Goal: Find specific page/section: Find specific page/section

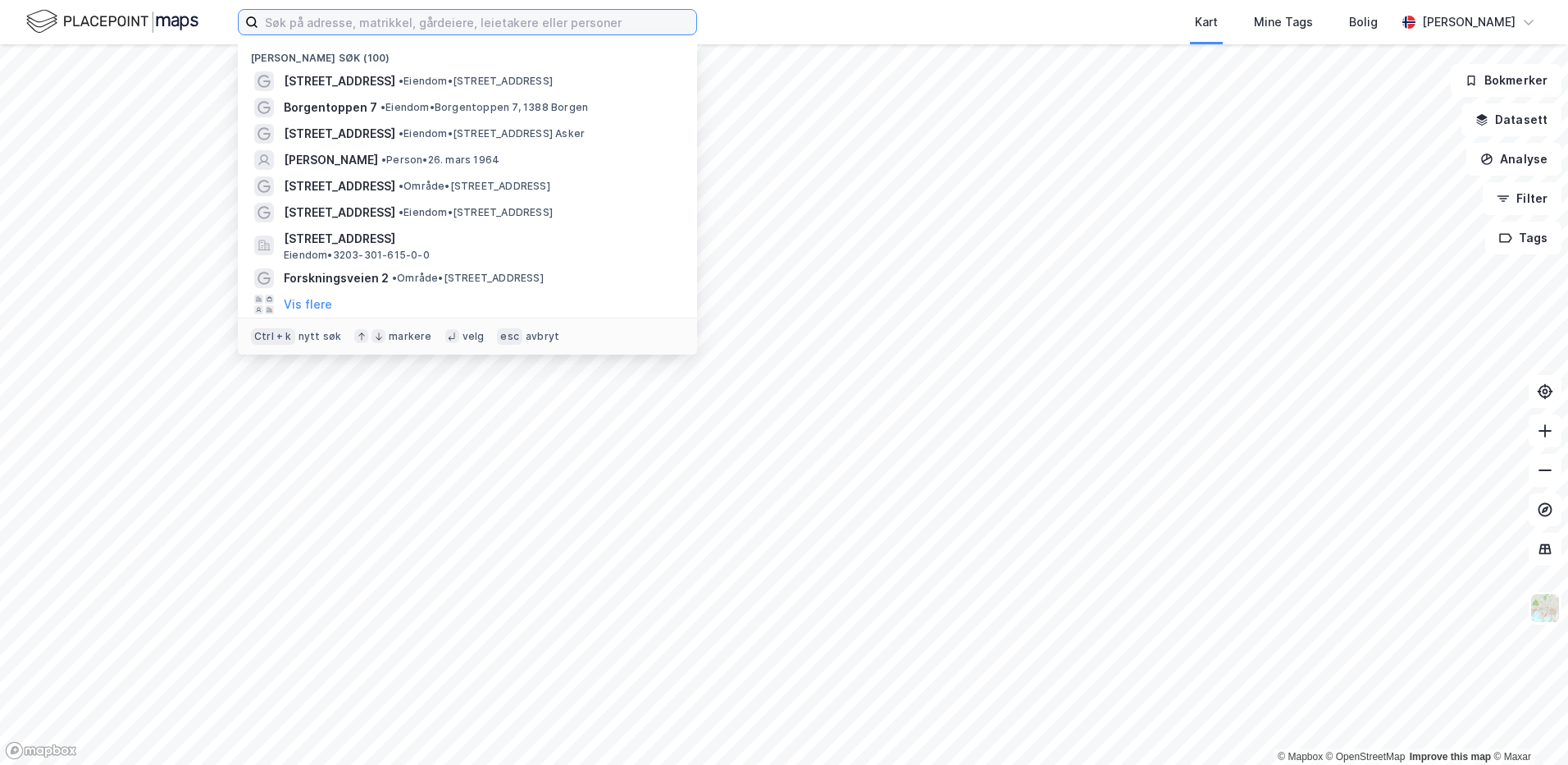
click at [299, 29] on input at bounding box center [477, 22] width 438 height 24
click at [290, 20] on input at bounding box center [477, 22] width 438 height 24
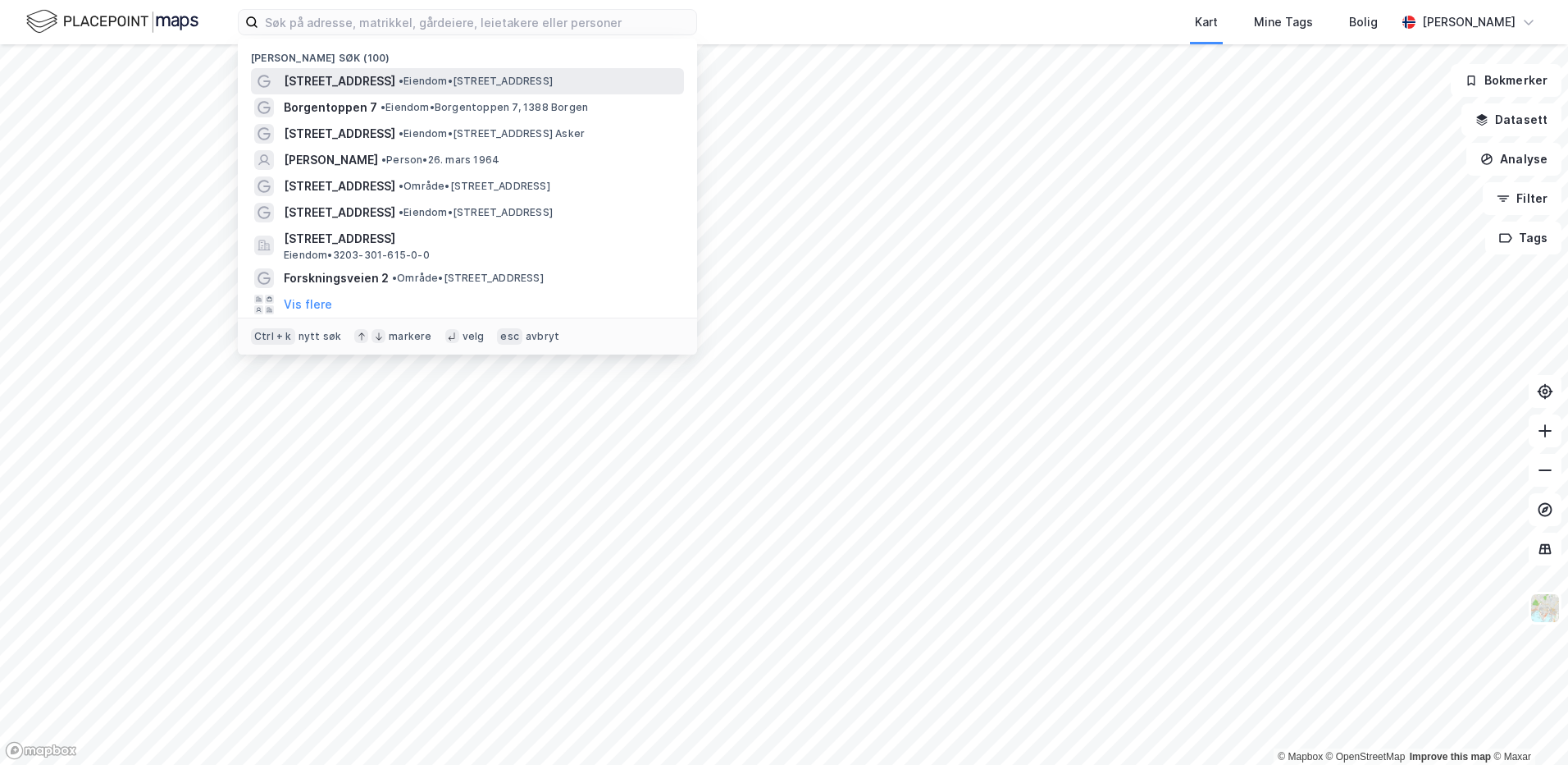
click at [310, 81] on span "Lovisenberggata 6" at bounding box center [339, 81] width 112 height 20
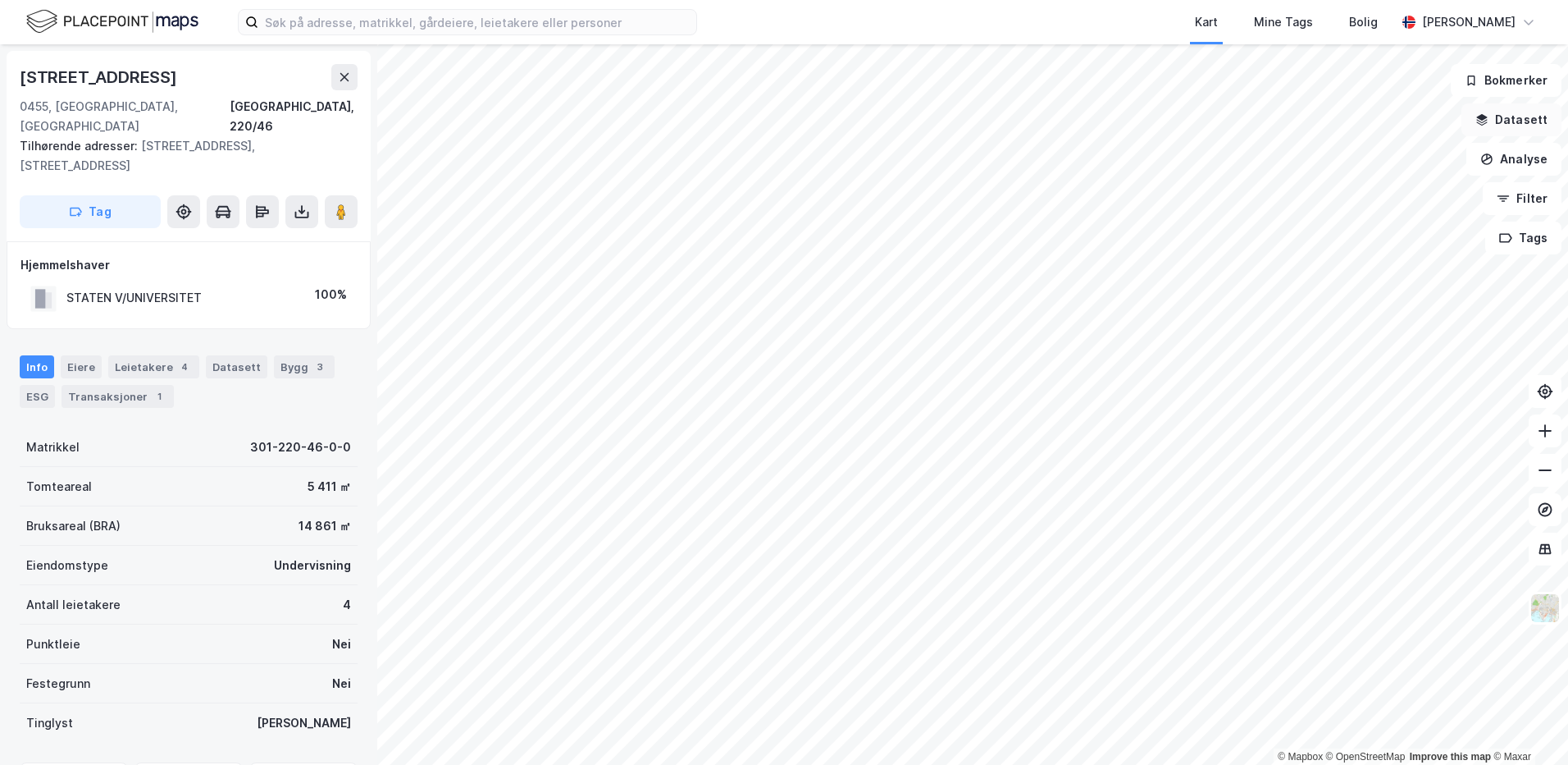
click at [1505, 117] on button "Datasett" at bounding box center [1511, 119] width 100 height 33
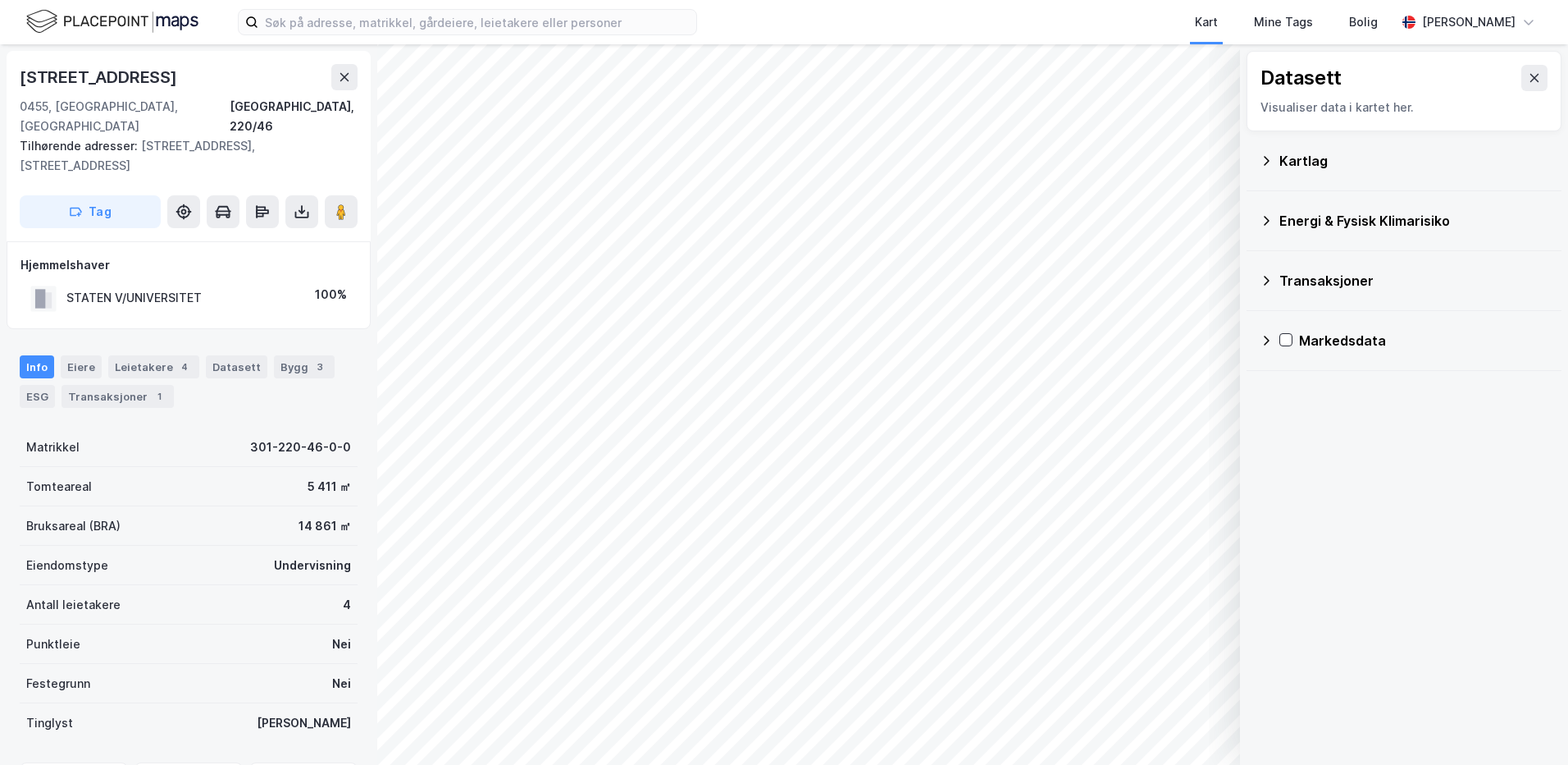
click at [1304, 165] on div "Kartlag" at bounding box center [1415, 161] width 269 height 20
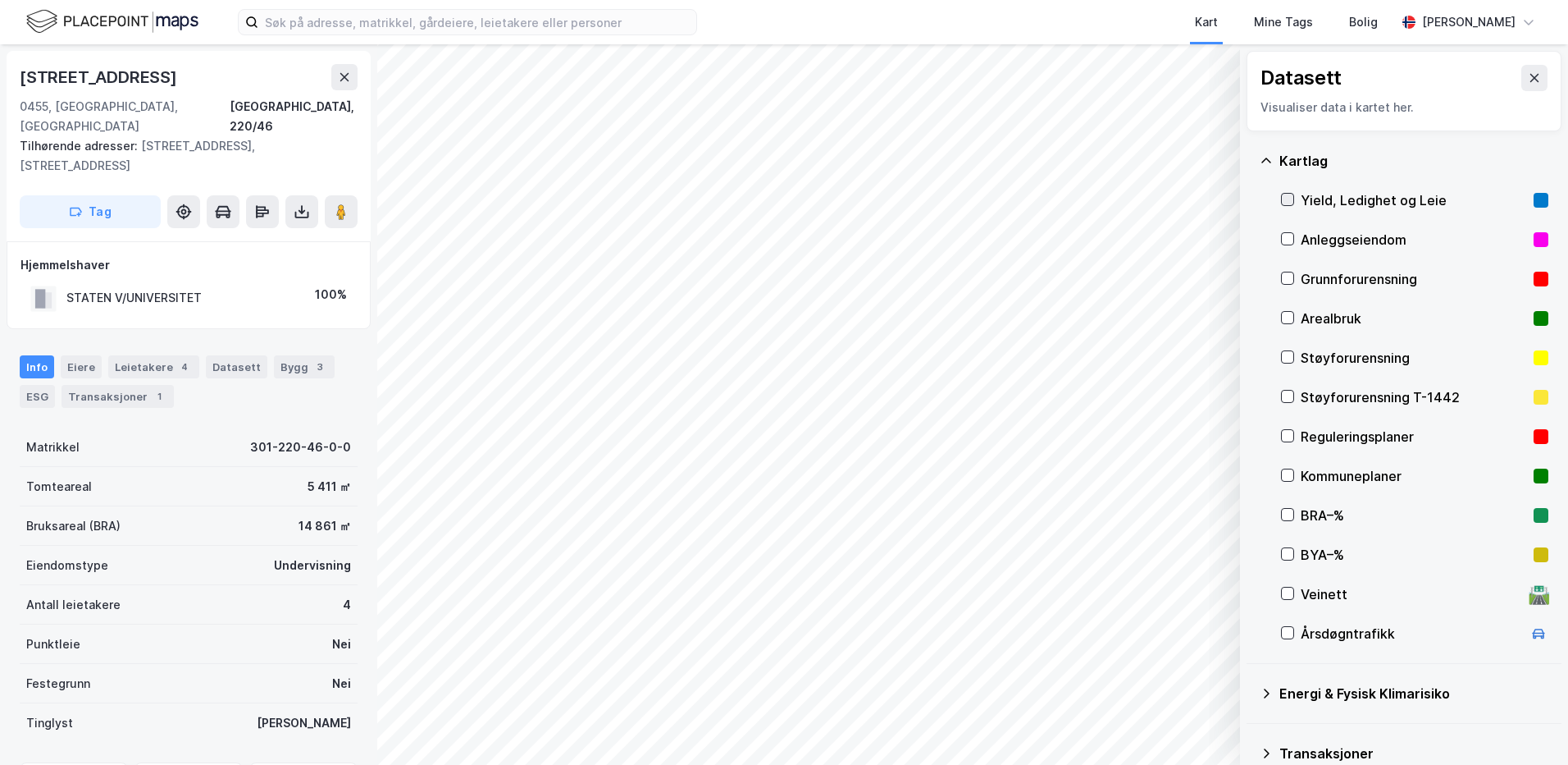
click at [1286, 196] on icon at bounding box center [1287, 199] width 12 height 12
click at [1146, 729] on button "Vis" at bounding box center [1155, 722] width 136 height 26
